Goal: Task Accomplishment & Management: Manage account settings

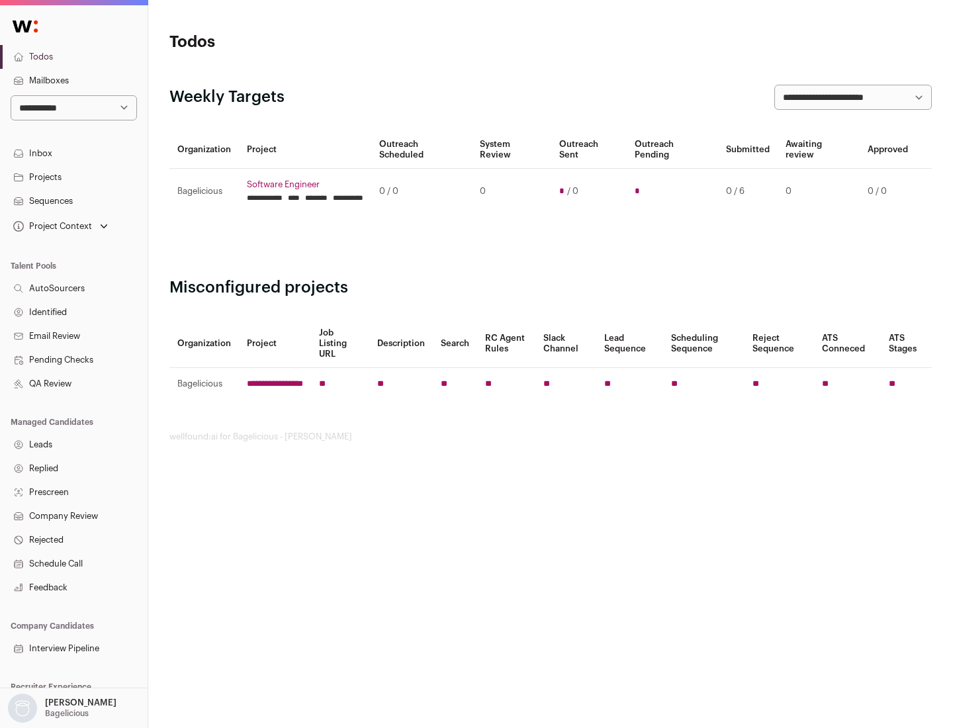
click at [73, 177] on link "Projects" at bounding box center [74, 177] width 148 height 24
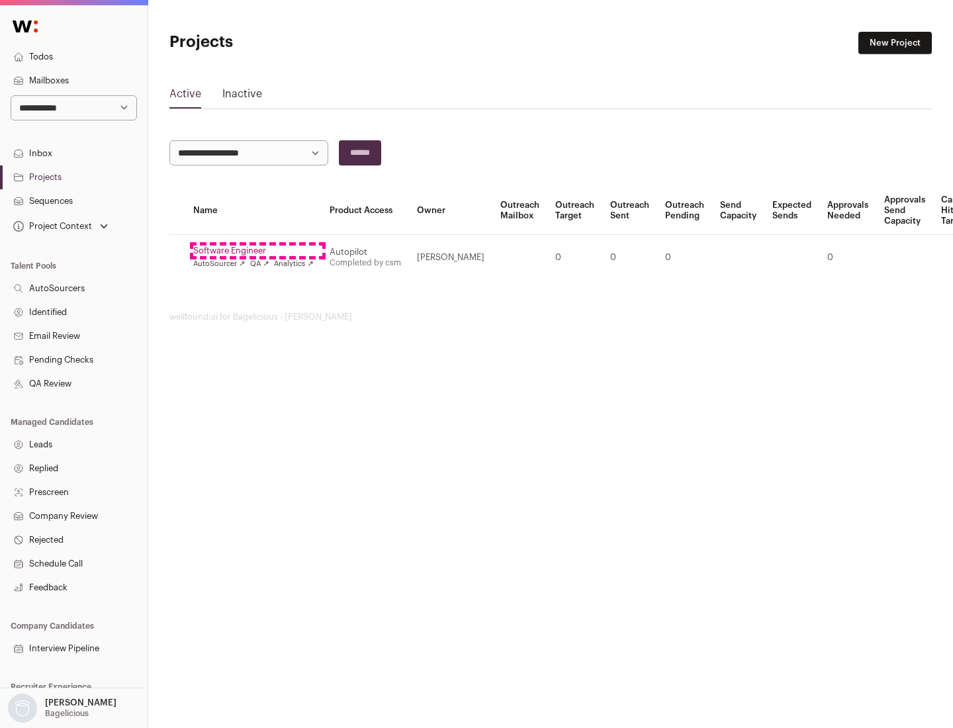
click at [258, 251] on link "Software Engineer" at bounding box center [253, 251] width 120 height 11
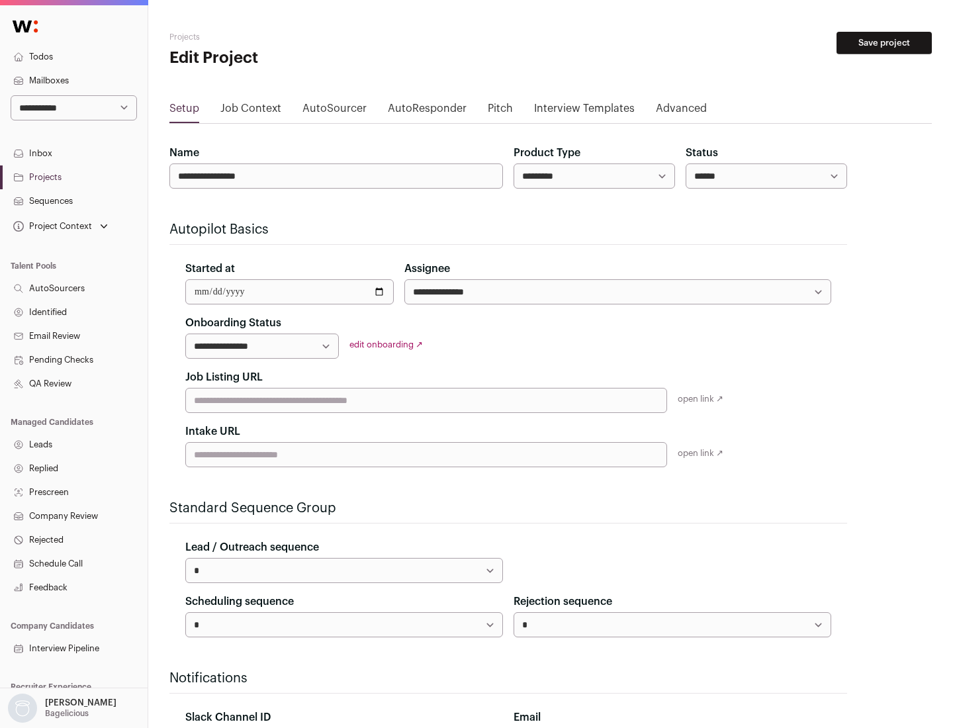
click at [884, 43] on button "Save project" at bounding box center [884, 43] width 95 height 23
